Goal: Check status: Check status

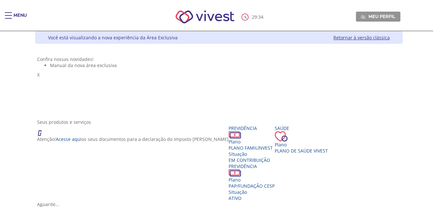
click at [384, 38] on link "Retornar à versão clássica" at bounding box center [362, 38] width 56 height 6
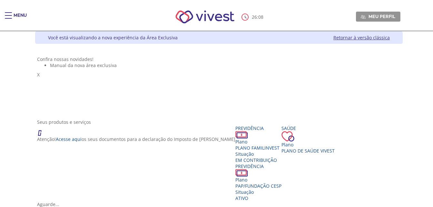
click at [33, 11] on div "26 : 08 Meu perfil Alterar Senha Sair" at bounding box center [217, 16] width 368 height 27
click at [8, 15] on div "Main header" at bounding box center [8, 18] width 7 height 13
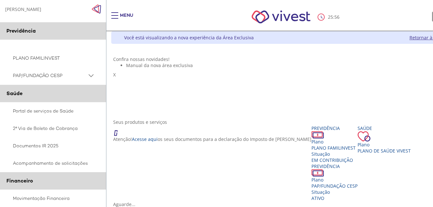
scroll to position [8, 0]
click at [91, 74] on PSAP_dropdown_icon at bounding box center [91, 76] width 8 height 8
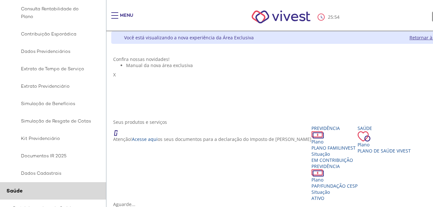
scroll to position [112, 0]
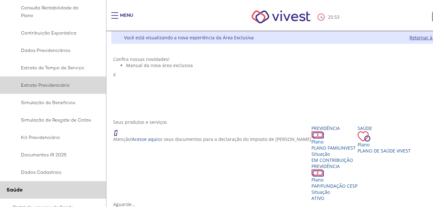
click at [42, 86] on span "Extrato Previdenciário" at bounding box center [52, 85] width 78 height 8
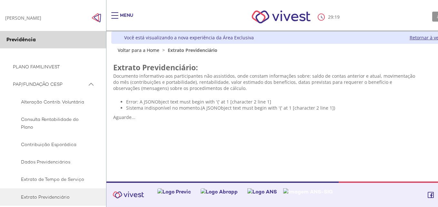
click at [205, 141] on div "Z6_L19A13G0LGPF00Q7UV9Q807R91 Você está visualizando a nova experiência da Área…" at bounding box center [293, 106] width 373 height 150
click at [200, 111] on span "Sistema indisponível no momento.(A JSONObject text must begin with '{' at 1 [ch…" at bounding box center [230, 108] width 209 height 6
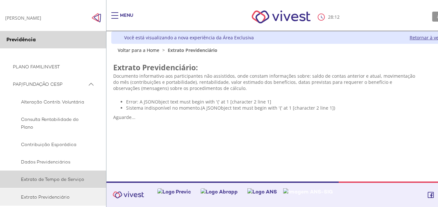
click at [59, 175] on link "Extrato de Tempo de Serviço" at bounding box center [53, 179] width 107 height 17
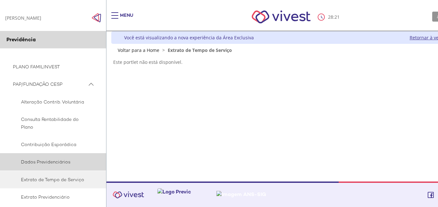
click at [49, 159] on span "Dados Previdenciários" at bounding box center [52, 162] width 78 height 8
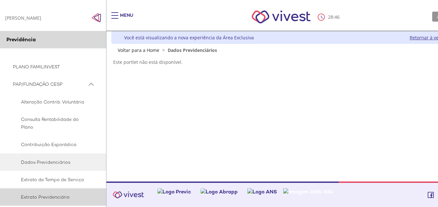
click at [55, 194] on span "Extrato Previdenciário" at bounding box center [52, 197] width 78 height 8
